Goal: Find specific page/section: Find specific page/section

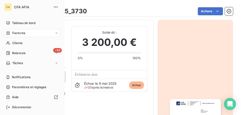
scroll to position [50, 0]
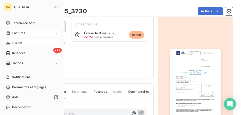
click at [17, 45] on span "Clients" at bounding box center [17, 43] width 10 height 5
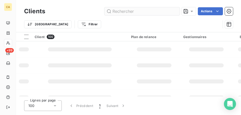
click at [129, 12] on input "text" at bounding box center [141, 11] width 75 height 8
type input "allianz"
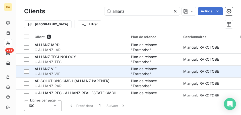
click at [66, 75] on span "C ALLIANZ VIE" at bounding box center [80, 74] width 90 height 5
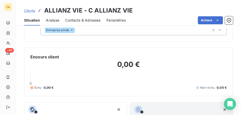
scroll to position [38, 0]
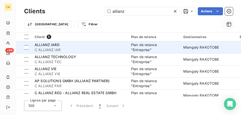
click at [73, 45] on div "ALLIANZ IARD" at bounding box center [80, 44] width 90 height 5
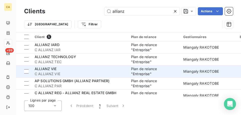
click at [68, 71] on div "ALLIANZ VIE" at bounding box center [80, 68] width 90 height 5
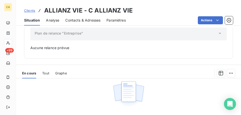
scroll to position [163, 0]
click at [47, 73] on span "Tout" at bounding box center [45, 74] width 7 height 4
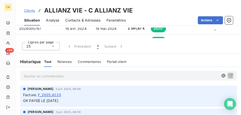
scroll to position [301, 0]
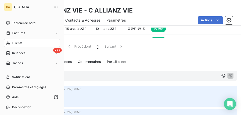
click at [20, 44] on span "Clients" at bounding box center [17, 43] width 10 height 5
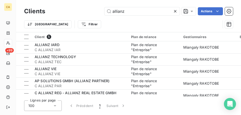
drag, startPoint x: 136, startPoint y: 11, endPoint x: 55, endPoint y: 5, distance: 81.3
click at [56, 5] on div "Clients allianz Actions Trier Filtrer" at bounding box center [128, 16] width 225 height 32
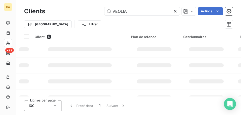
type input "VEOLIA"
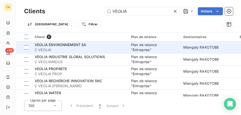
click at [100, 50] on span "C VEOLIA" at bounding box center [80, 49] width 90 height 5
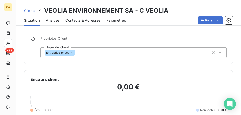
scroll to position [25, 0]
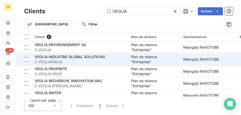
click at [89, 57] on span "VEOLIA INDUSTRIE GLOBAL SOLUTIONS" at bounding box center [70, 57] width 70 height 4
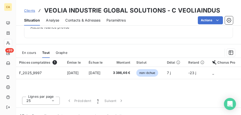
scroll to position [188, 0]
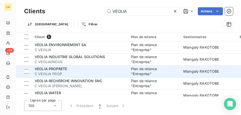
click at [81, 70] on div "VEOLIA PROPRETE" at bounding box center [80, 68] width 90 height 5
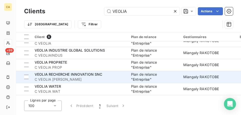
scroll to position [13, 0]
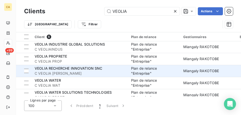
click at [93, 73] on span "C VEOLIA [PERSON_NAME]" at bounding box center [80, 73] width 90 height 5
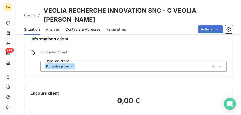
scroll to position [38, 0]
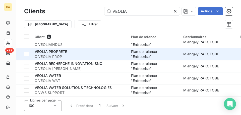
scroll to position [19, 0]
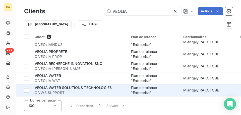
click at [67, 86] on span "VEOLIA WATER SOLUTIONS TECHNOLOGIES" at bounding box center [73, 88] width 77 height 4
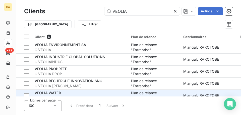
scroll to position [19, 0]
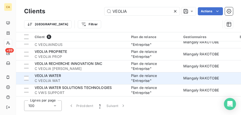
click at [56, 74] on span "VEOLIA WATER" at bounding box center [48, 76] width 26 height 4
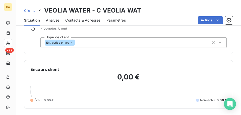
scroll to position [25, 0]
